Goal: Find specific page/section

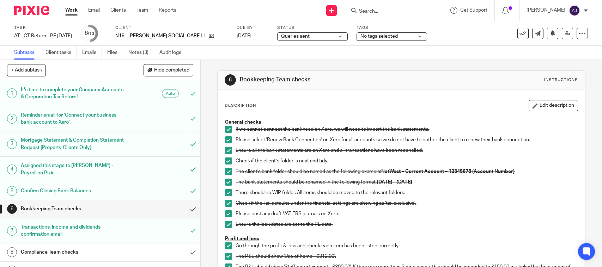
click at [392, 11] on input "Search" at bounding box center [389, 11] width 63 height 6
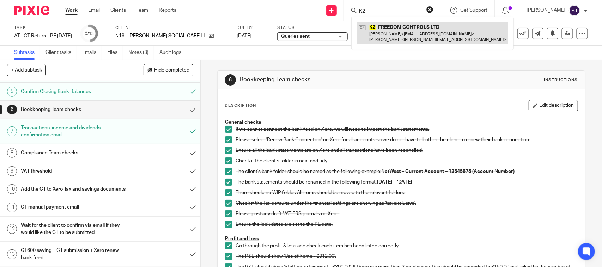
type input "K2"
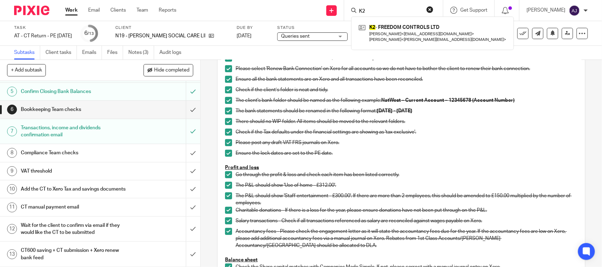
scroll to position [0, 0]
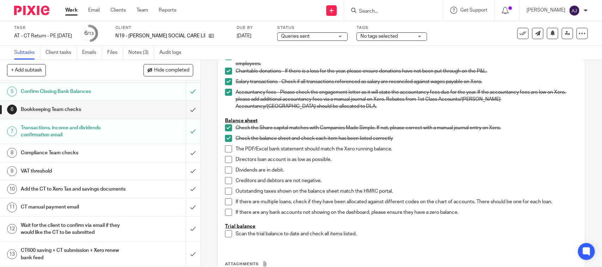
scroll to position [276, 0]
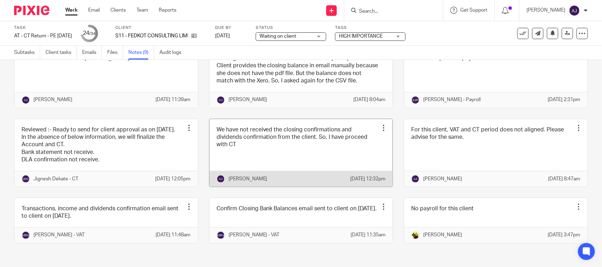
scroll to position [85, 0]
